Goal: Information Seeking & Learning: Learn about a topic

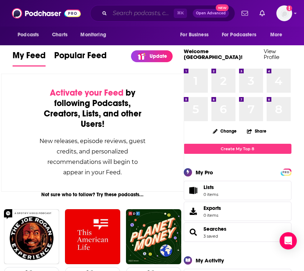
click at [133, 13] on input "Search podcasts, credits, & more..." at bounding box center [142, 13] width 64 height 11
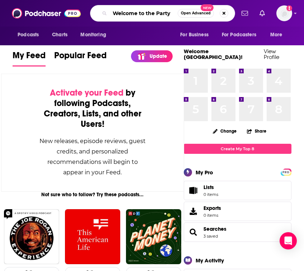
type input "Welcome to the Party"
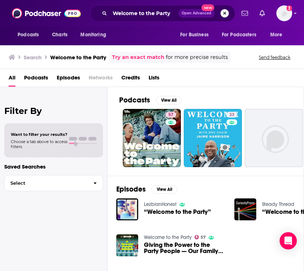
click at [225, 13] on button "Search podcasts, credits, & more..." at bounding box center [224, 13] width 9 height 9
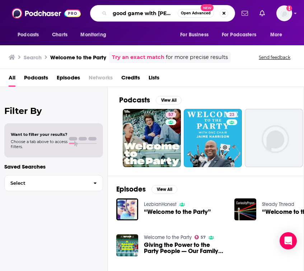
type input "good game with [PERSON_NAME]"
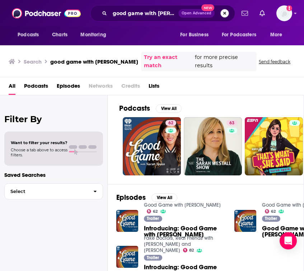
click at [227, 12] on button "Search podcasts, credits, & more..." at bounding box center [224, 13] width 9 height 9
click at [171, 13] on input "Search podcasts, credits, & more..." at bounding box center [142, 13] width 64 height 11
click at [148, 10] on input "Search podcasts, credits, & more..." at bounding box center [142, 13] width 64 height 11
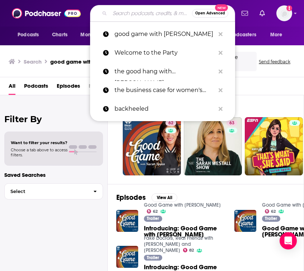
click at [135, 14] on input "Search podcasts, credits, & more..." at bounding box center [151, 13] width 82 height 11
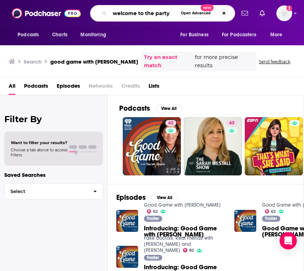
type input "welcome to the party"
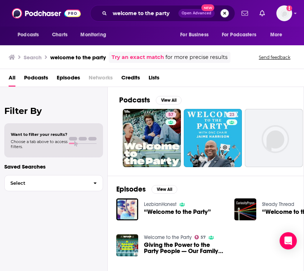
click at [226, 13] on button "Search podcasts, credits, & more..." at bounding box center [224, 13] width 9 height 9
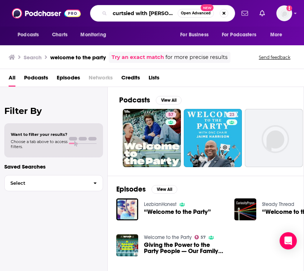
type input "curtsied with [PERSON_NAME]"
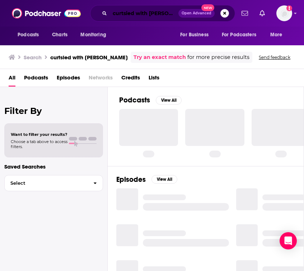
click at [117, 15] on input "curtsied with [PERSON_NAME]" at bounding box center [144, 13] width 69 height 11
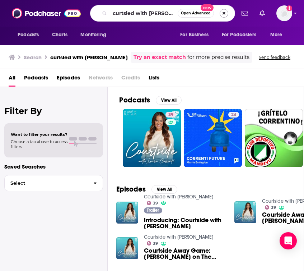
click at [220, 12] on button "Search podcasts, credits, & more..." at bounding box center [224, 13] width 9 height 9
type input "the business case for women's sports"
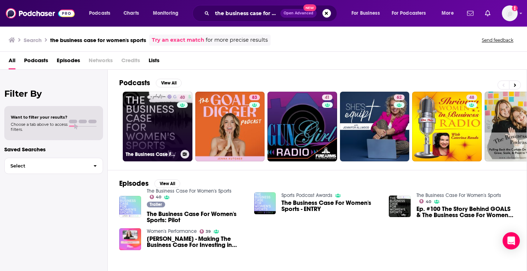
click at [144, 124] on link "40 The Business Case For Women's Sports" at bounding box center [158, 127] width 70 height 70
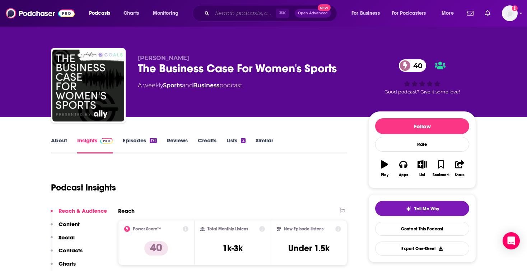
click at [235, 14] on input "Search podcasts, credits, & more..." at bounding box center [244, 13] width 64 height 11
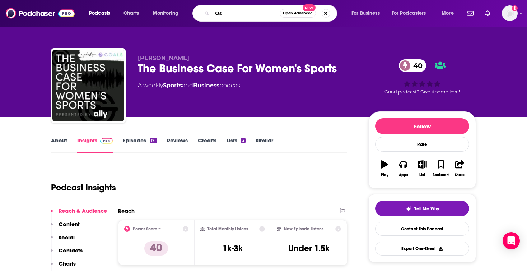
type input "O"
type input "Bscar tv"
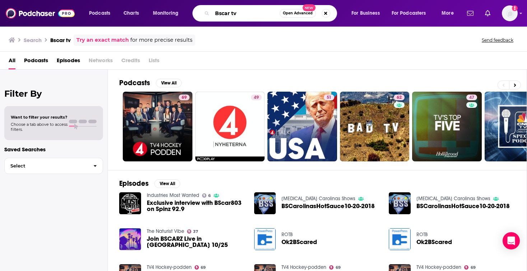
drag, startPoint x: 249, startPoint y: 14, endPoint x: 243, endPoint y: 14, distance: 6.1
click at [243, 14] on input "Bscar tv" at bounding box center [245, 13] width 67 height 11
type input "B"
type input "b scar tv"
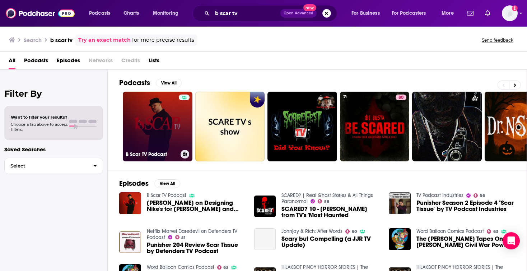
click at [156, 125] on link "B Scar TV Podcast" at bounding box center [158, 127] width 70 height 70
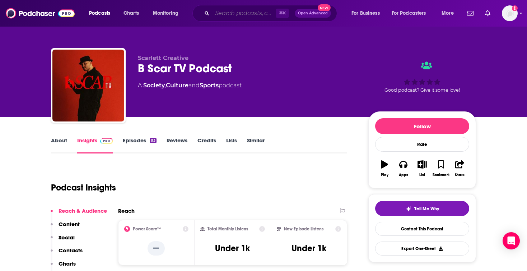
click at [228, 16] on input "Search podcasts, credits, & more..." at bounding box center [244, 13] width 64 height 11
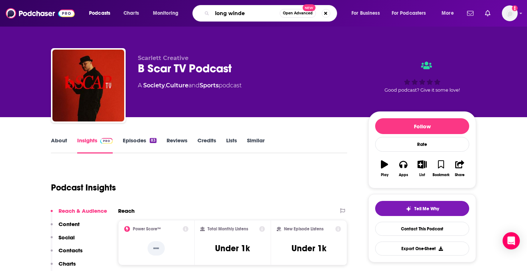
type input "long winded"
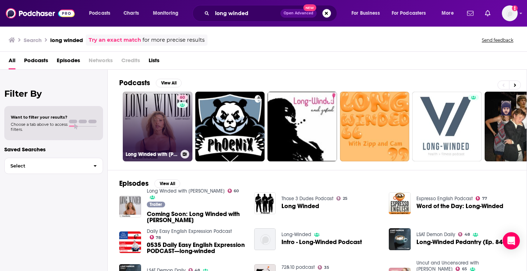
click at [162, 135] on link "60 Long Winded with [PERSON_NAME]" at bounding box center [158, 127] width 70 height 70
